Goal: Find specific page/section: Find specific page/section

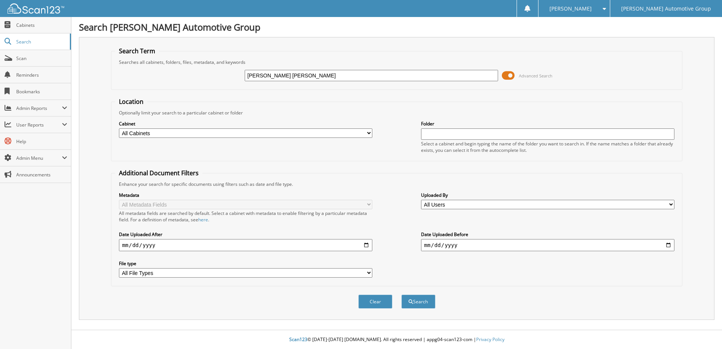
type input "[PERSON_NAME] [PERSON_NAME]"
click at [401, 294] on button "Search" at bounding box center [418, 301] width 34 height 14
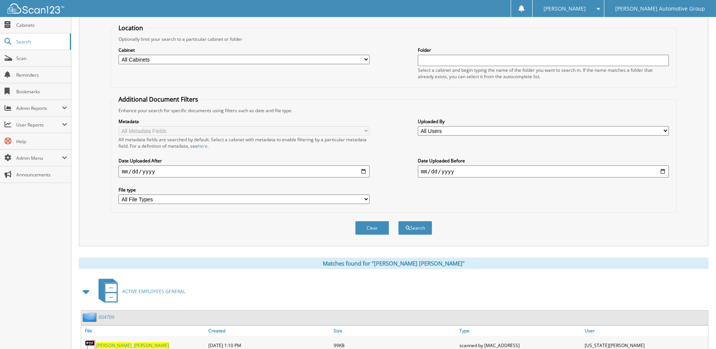
scroll to position [226, 0]
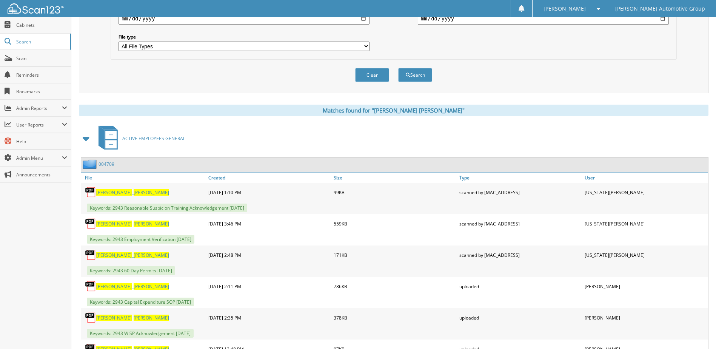
click at [109, 163] on link "004709" at bounding box center [107, 164] width 16 height 6
